Goal: Task Accomplishment & Management: Manage account settings

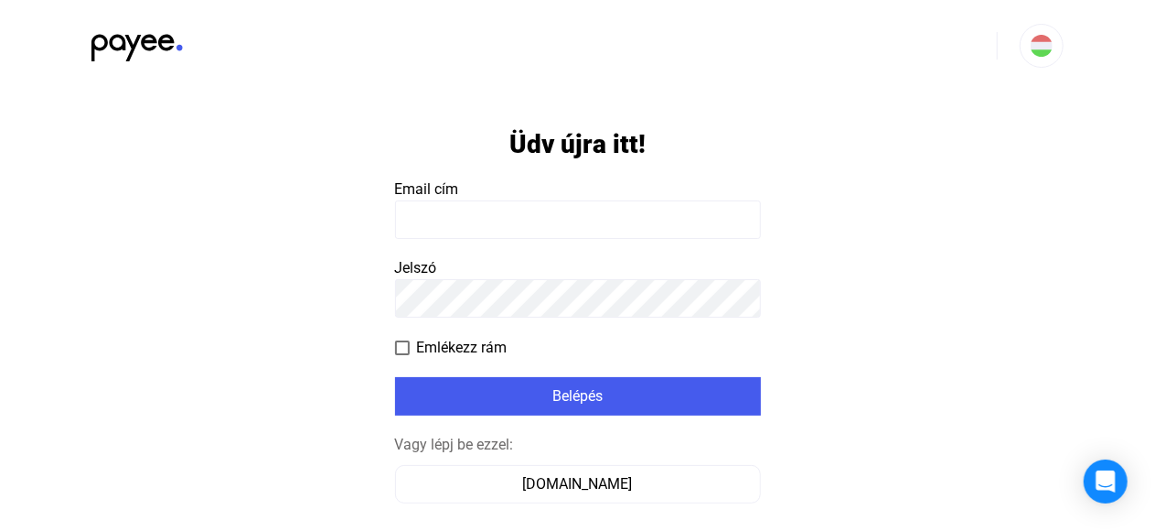
click at [412, 212] on input at bounding box center [578, 219] width 366 height 38
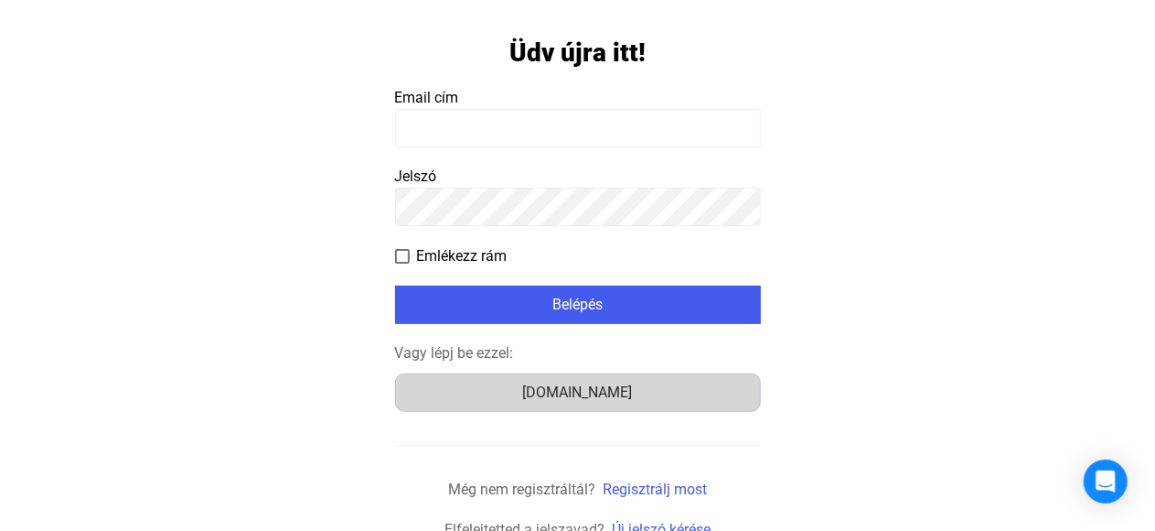
click at [567, 392] on div "[DOMAIN_NAME]" at bounding box center [578, 392] width 353 height 22
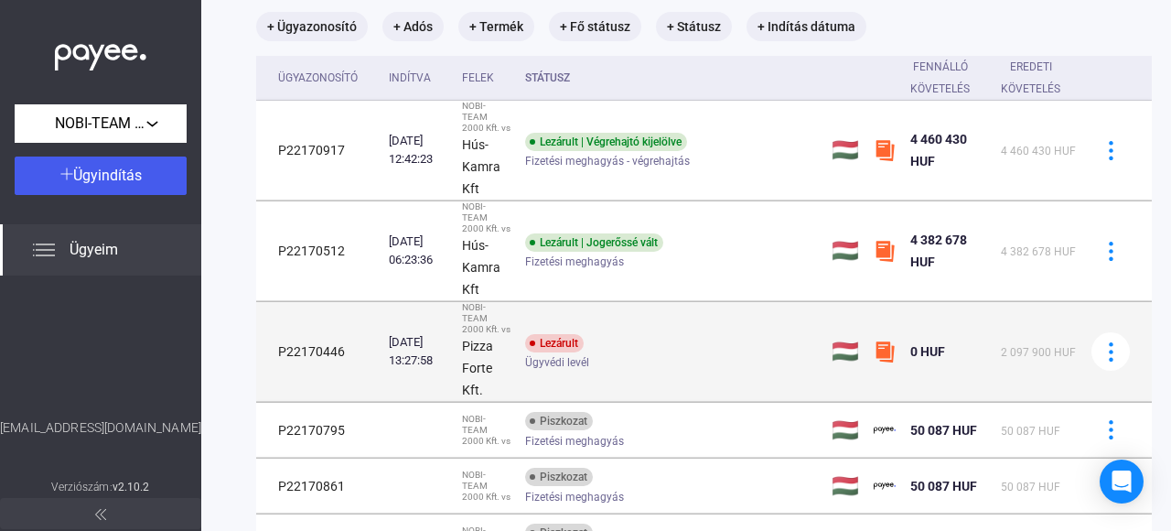
scroll to position [114, 0]
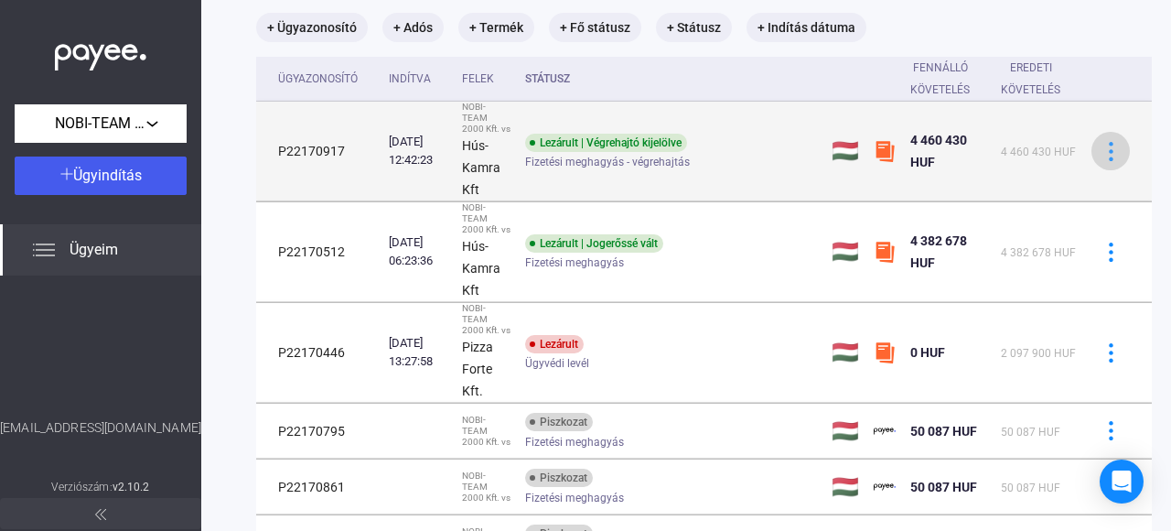
click at [1104, 154] on img at bounding box center [1110, 151] width 19 height 19
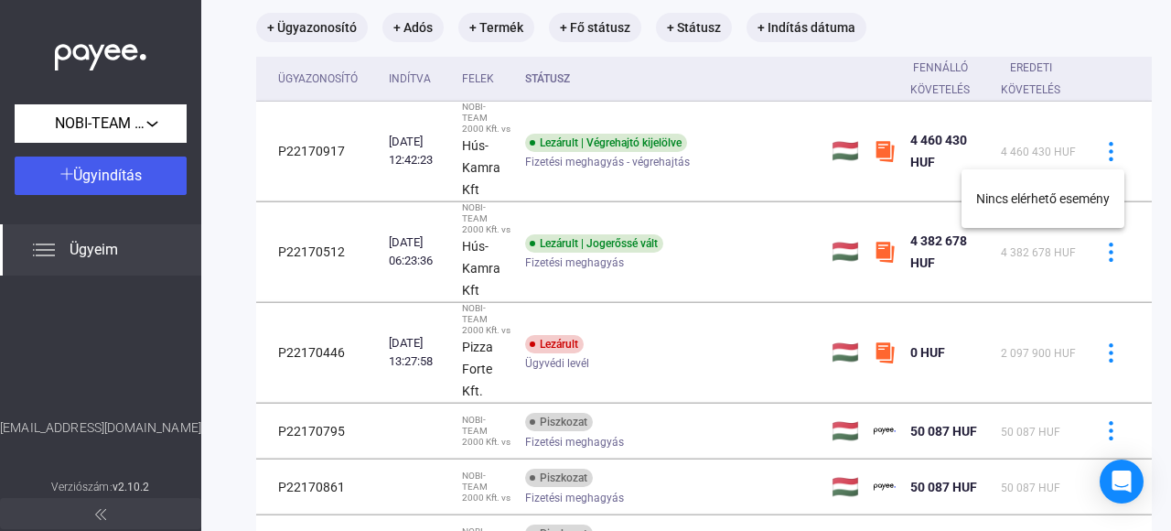
drag, startPoint x: 1167, startPoint y: 237, endPoint x: 1170, endPoint y: 379, distance: 141.8
click at [1170, 379] on div at bounding box center [585, 265] width 1171 height 531
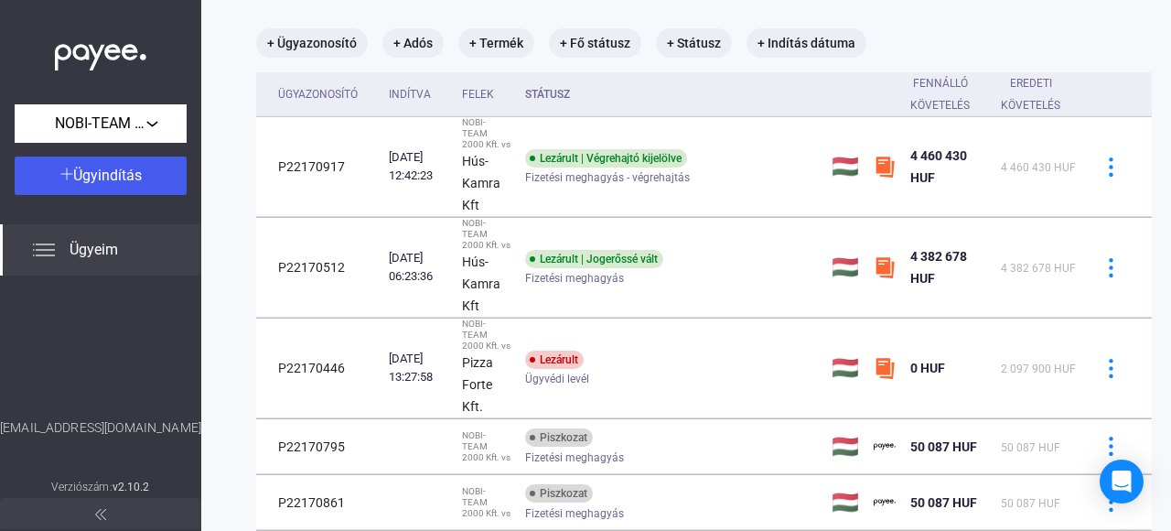
scroll to position [0, 0]
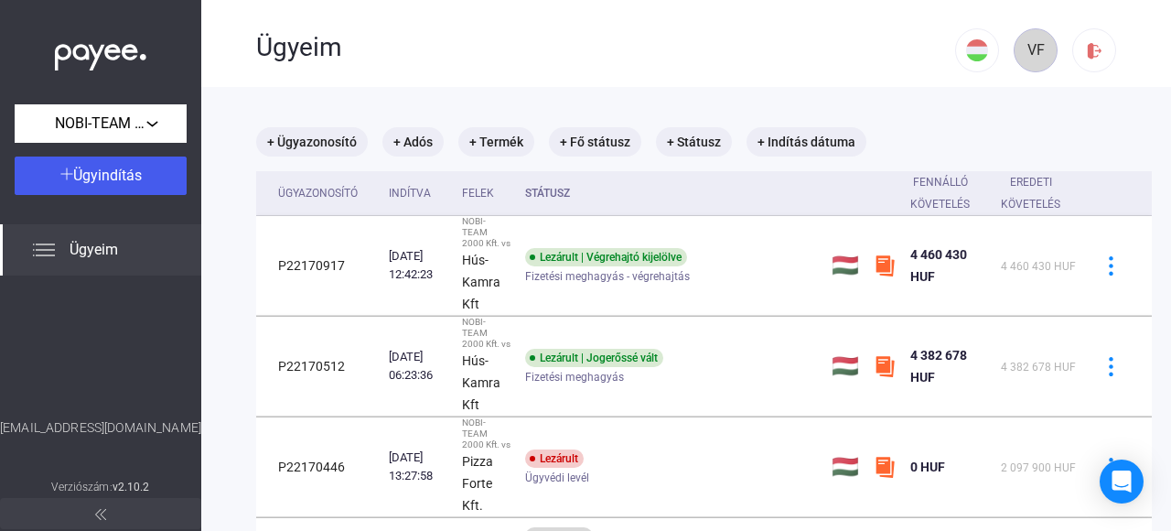
click at [1022, 53] on div "VF" at bounding box center [1035, 50] width 31 height 22
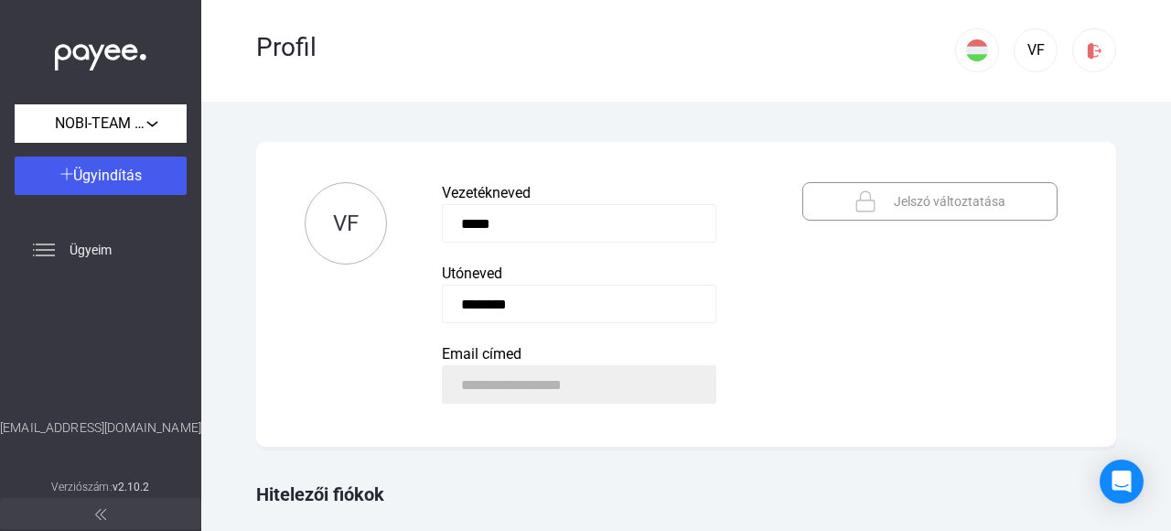
click at [946, 197] on span "Jelszó változtatása" at bounding box center [950, 201] width 112 height 22
click at [875, 197] on div "Jelszó változtatása" at bounding box center [930, 201] width 224 height 22
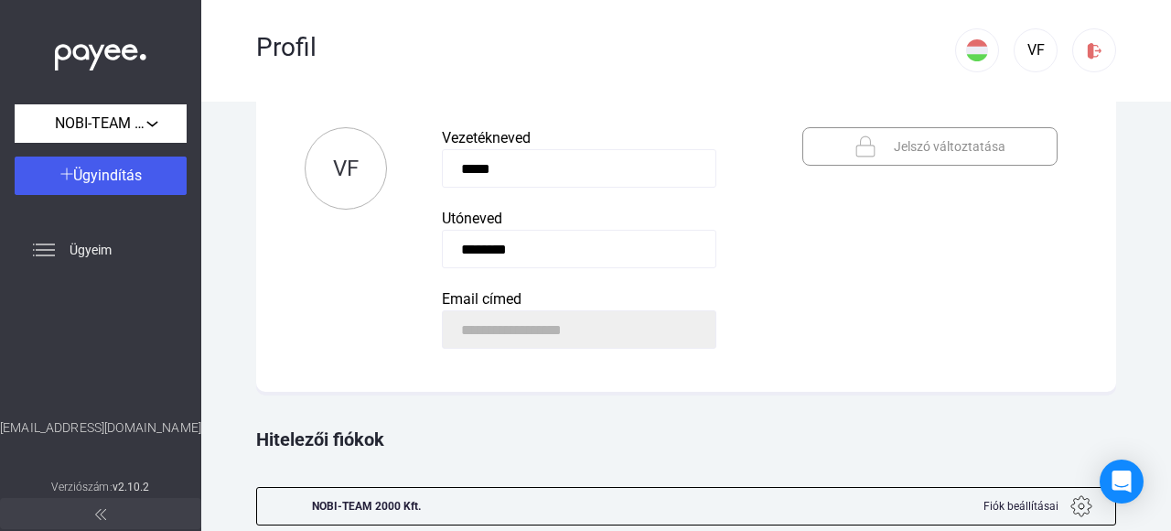
scroll to position [103, 0]
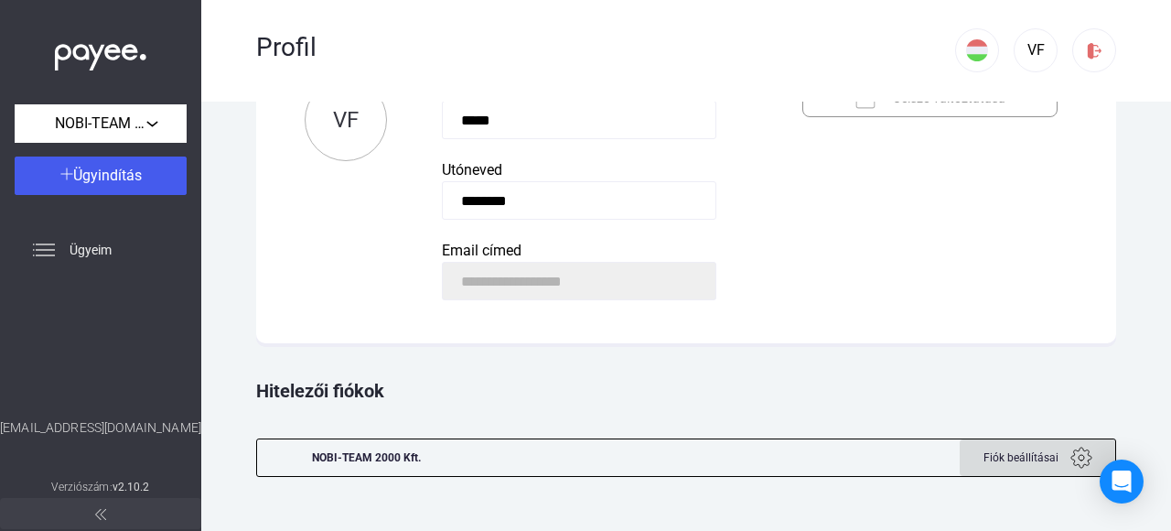
click at [1022, 456] on span "Fiók beállításai" at bounding box center [1020, 457] width 75 height 22
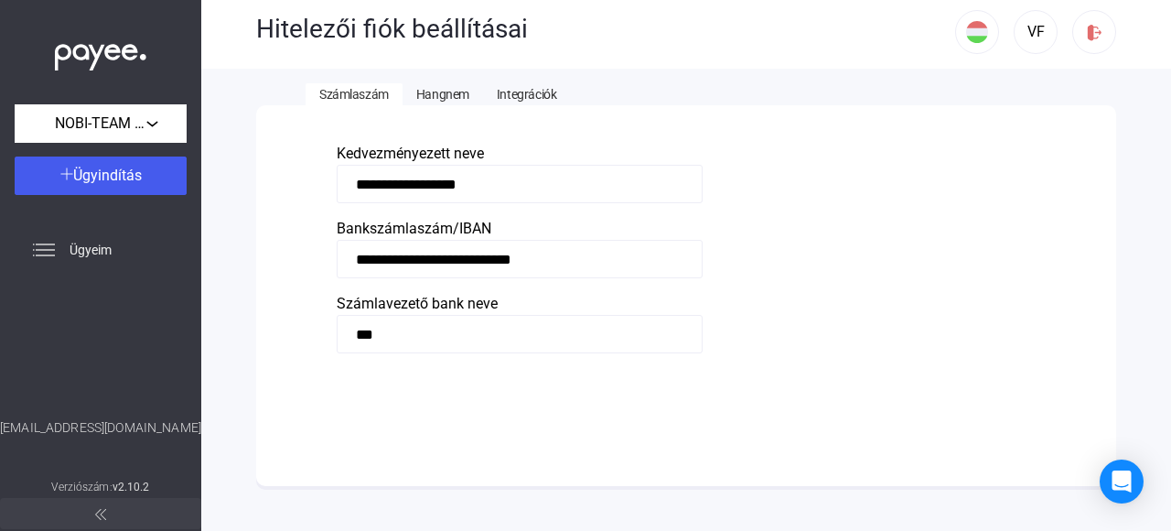
scroll to position [28, 0]
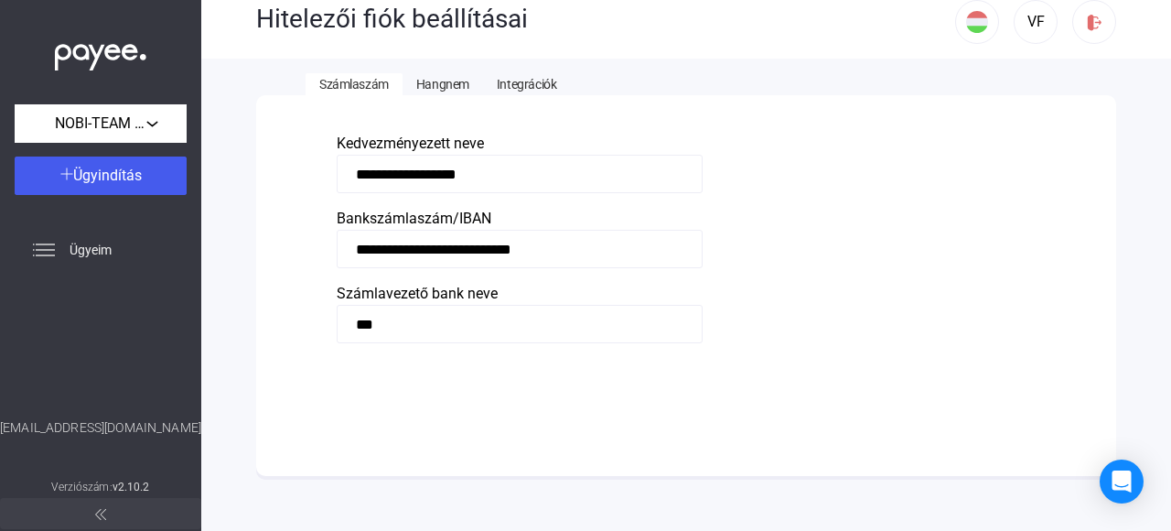
click at [445, 86] on span "Hangnem" at bounding box center [442, 84] width 53 height 15
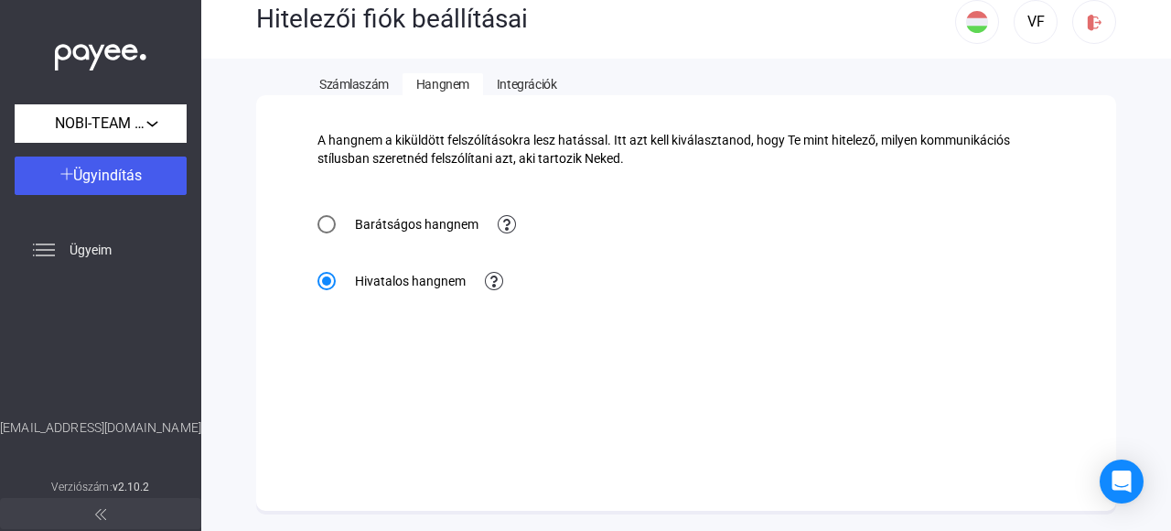
click at [509, 79] on span "Integrációk" at bounding box center [526, 84] width 59 height 15
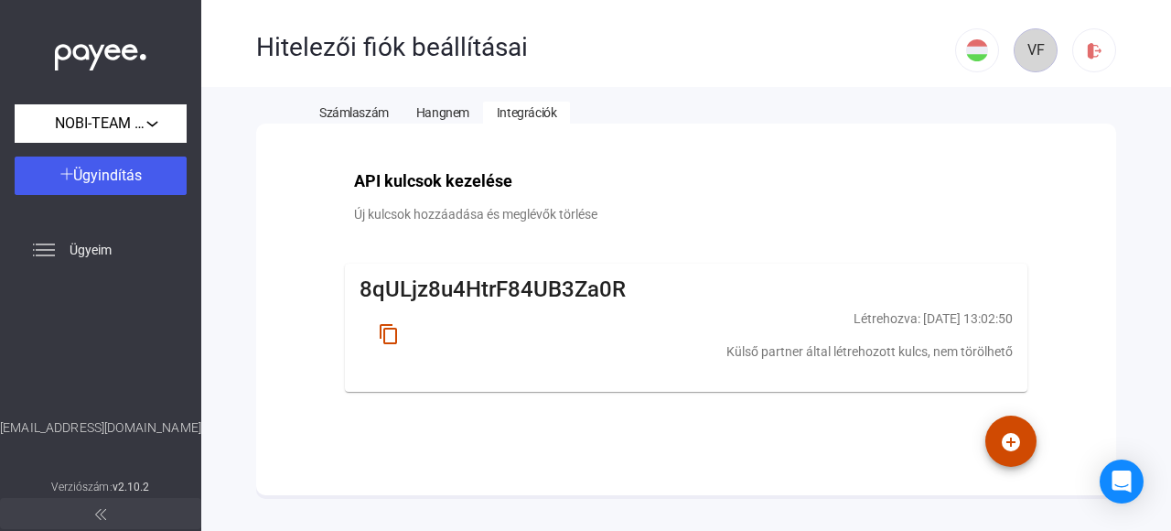
click at [1020, 55] on div "VF" at bounding box center [1035, 50] width 31 height 22
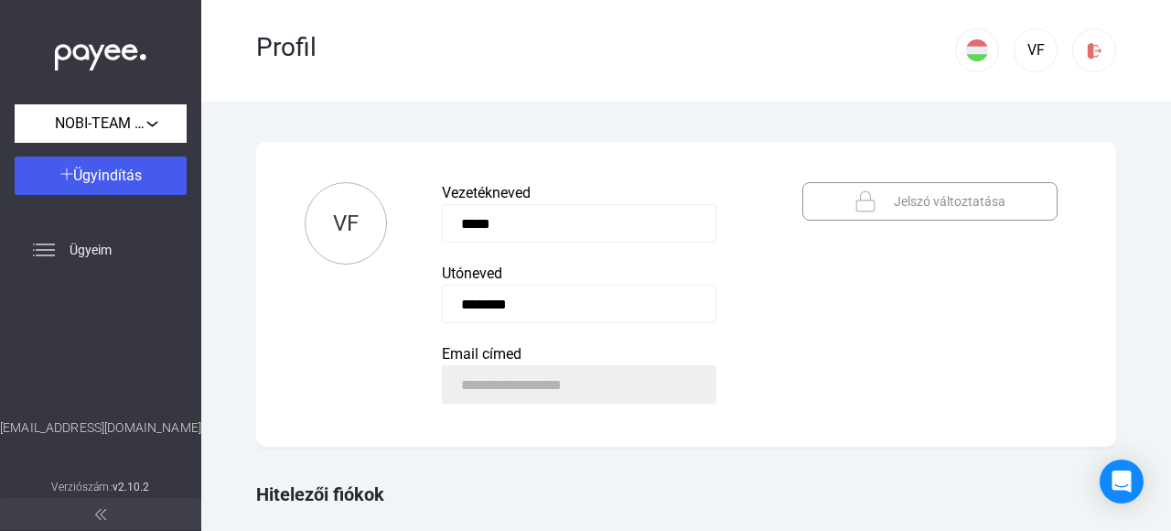
click at [929, 205] on span "Jelszó változtatása" at bounding box center [950, 201] width 112 height 22
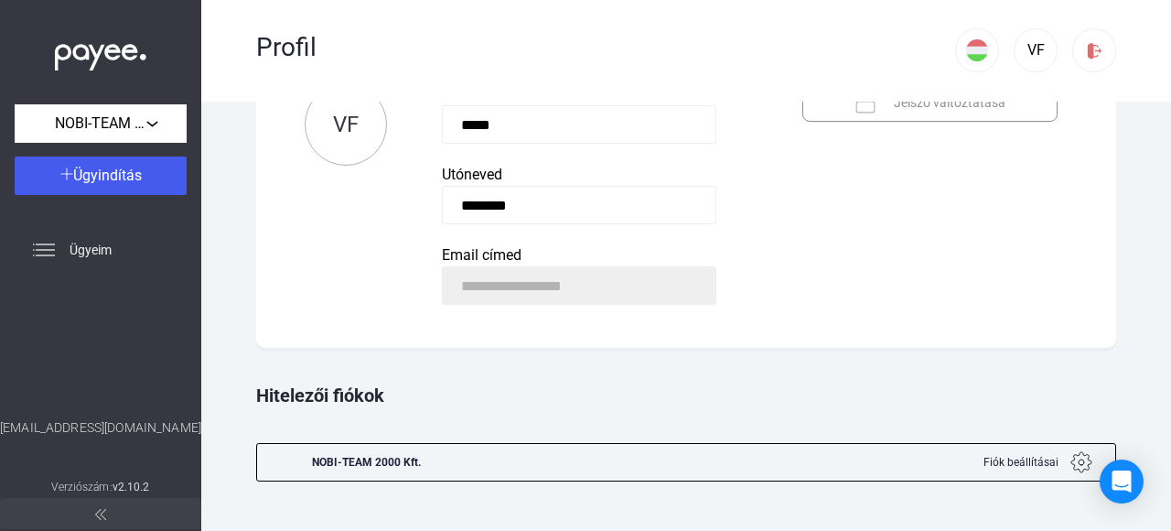
scroll to position [103, 0]
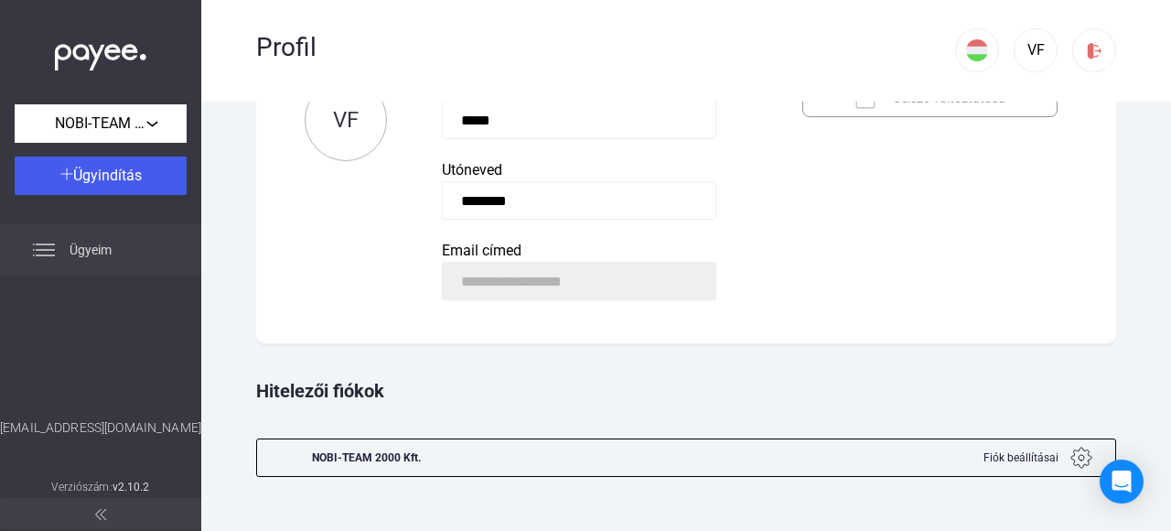
click at [99, 247] on span "Ügyeim" at bounding box center [91, 250] width 42 height 22
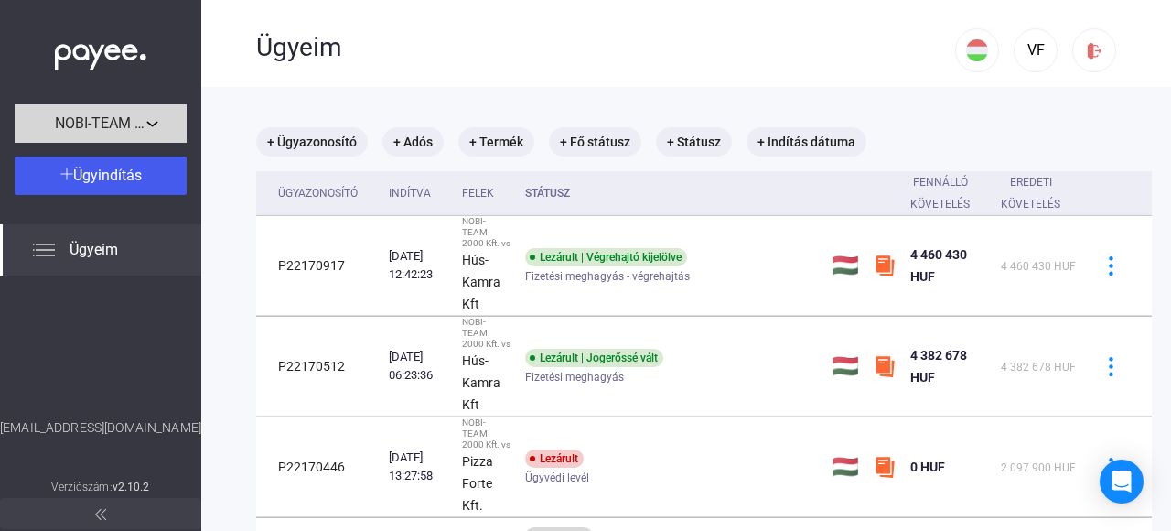
click at [152, 119] on div "NOBI-TEAM 2000 Kft." at bounding box center [100, 124] width 161 height 23
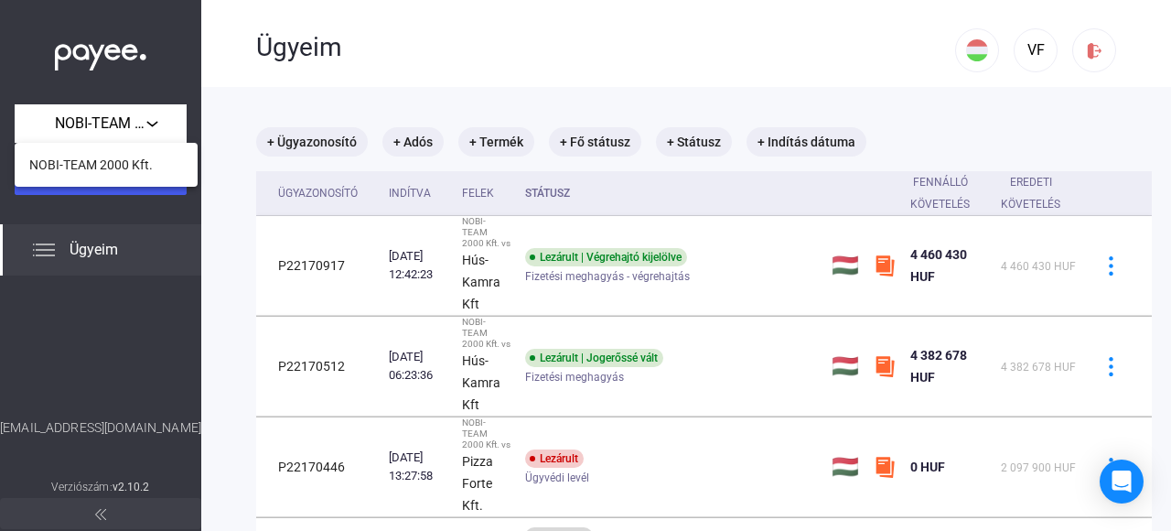
click at [1021, 46] on div at bounding box center [585, 265] width 1171 height 531
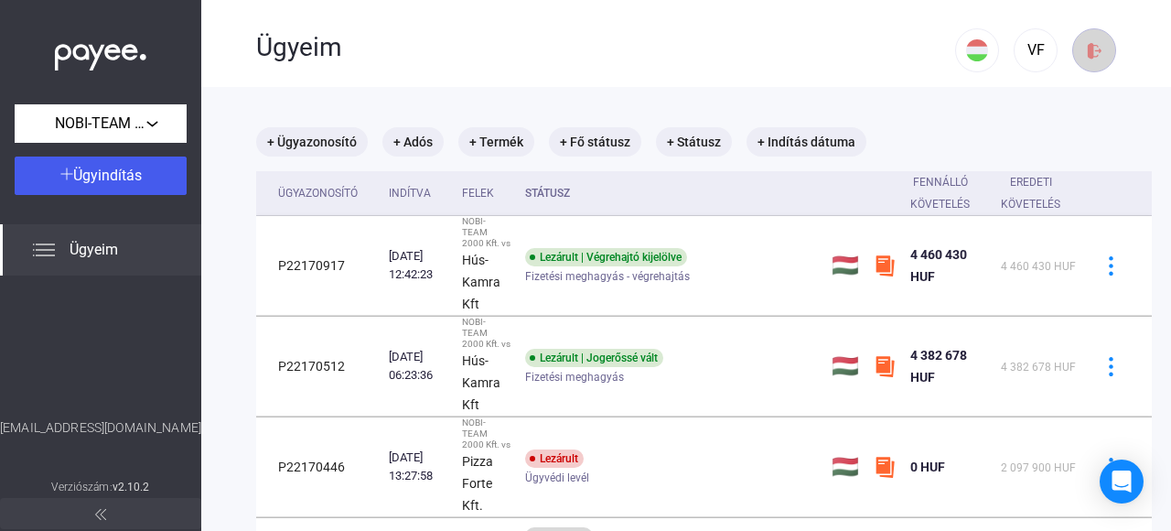
click at [1085, 49] on img at bounding box center [1094, 50] width 19 height 19
